Goal: Transaction & Acquisition: Purchase product/service

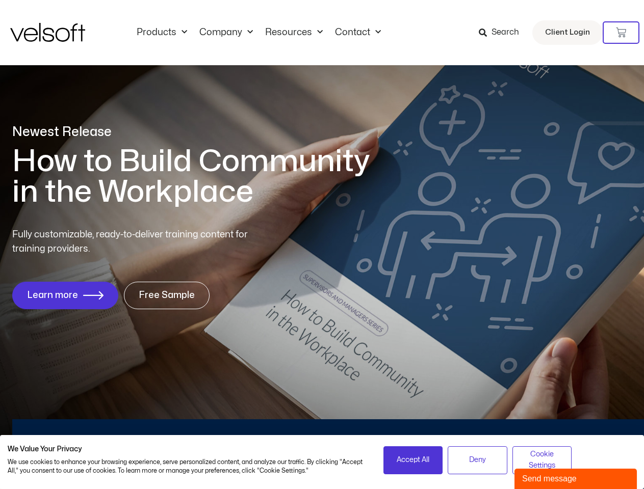
click at [322, 245] on div "Fully customizable, ready-to-deliver training content for training providers. L…" at bounding box center [321, 269] width 619 height 82
click at [621, 33] on icon at bounding box center [621, 33] width 10 height 10
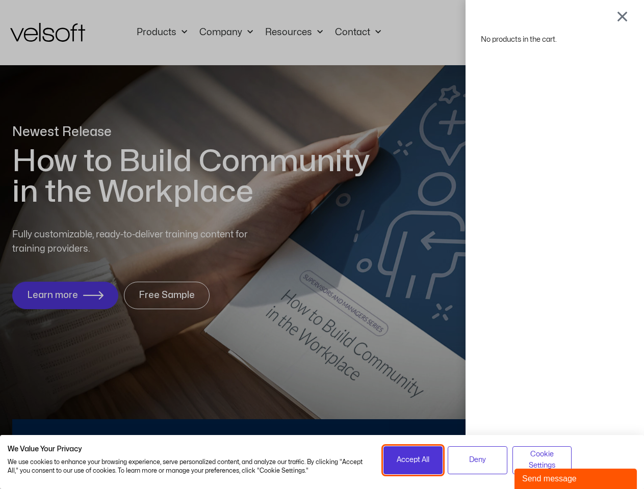
click at [413, 460] on span "Accept All" at bounding box center [413, 460] width 33 height 11
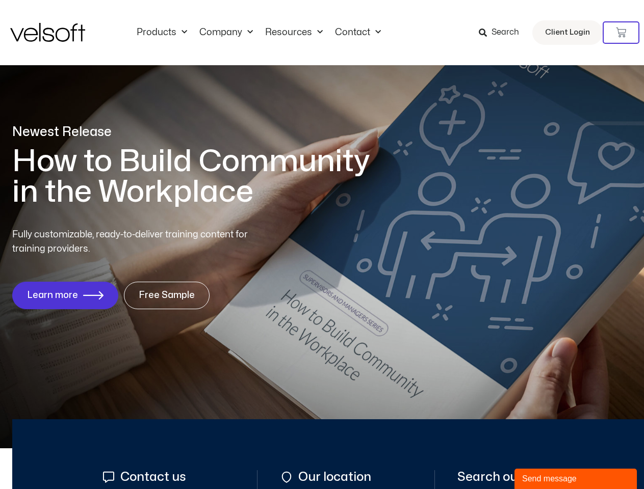
click at [322, 245] on div "No products in the cart." at bounding box center [322, 245] width 0 height 0
